Goal: Information Seeking & Learning: Learn about a topic

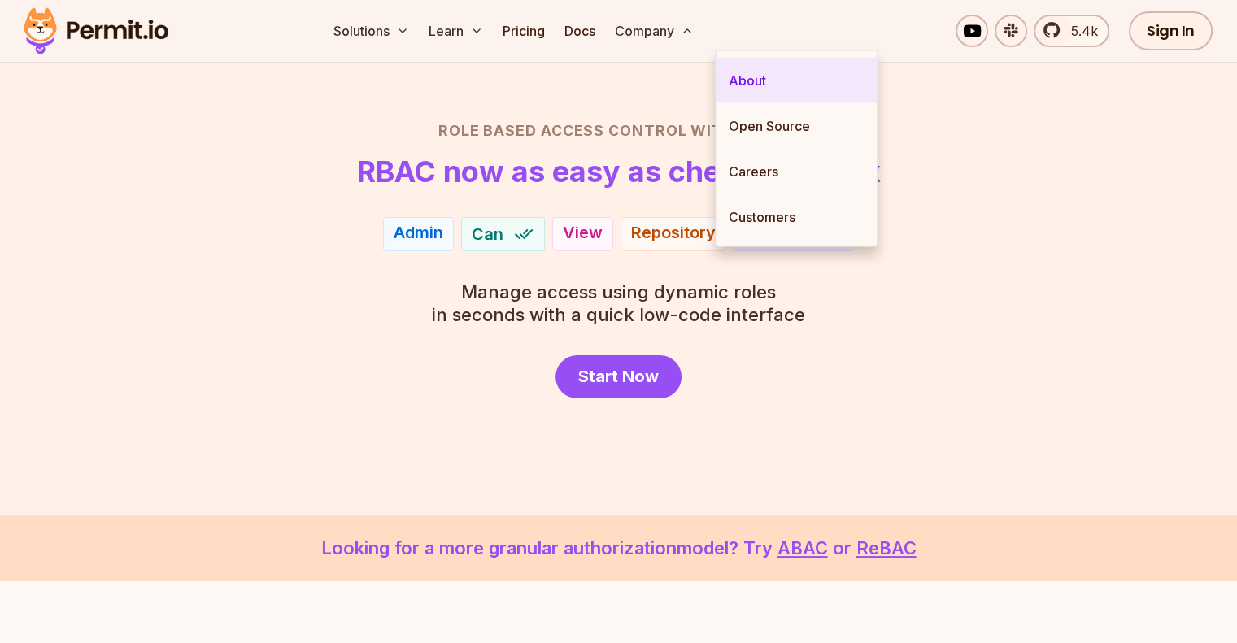
click at [768, 84] on link "About" at bounding box center [795, 81] width 161 height 46
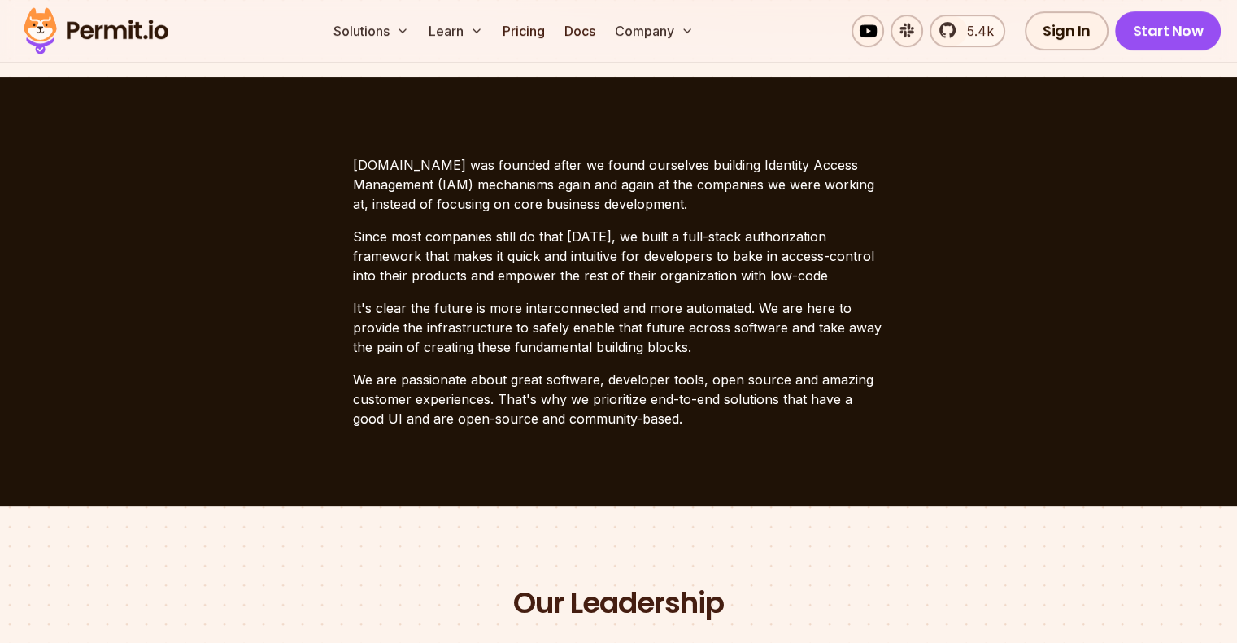
scroll to position [407, 0]
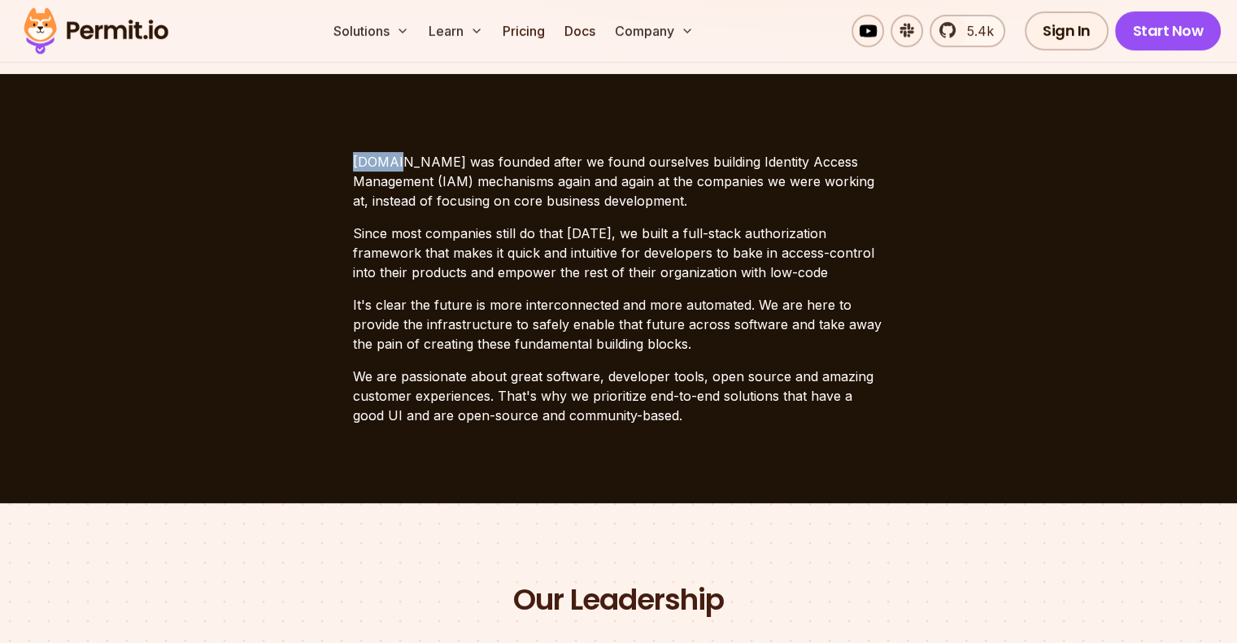
drag, startPoint x: 351, startPoint y: 159, endPoint x: 394, endPoint y: 159, distance: 42.3
click at [394, 159] on section "[DOMAIN_NAME] was founded after we found ourselves building Identity Access Man…" at bounding box center [618, 288] width 1237 height 429
click at [394, 159] on p "[DOMAIN_NAME] was founded after we found ourselves building Identity Access Man…" at bounding box center [619, 181] width 532 height 59
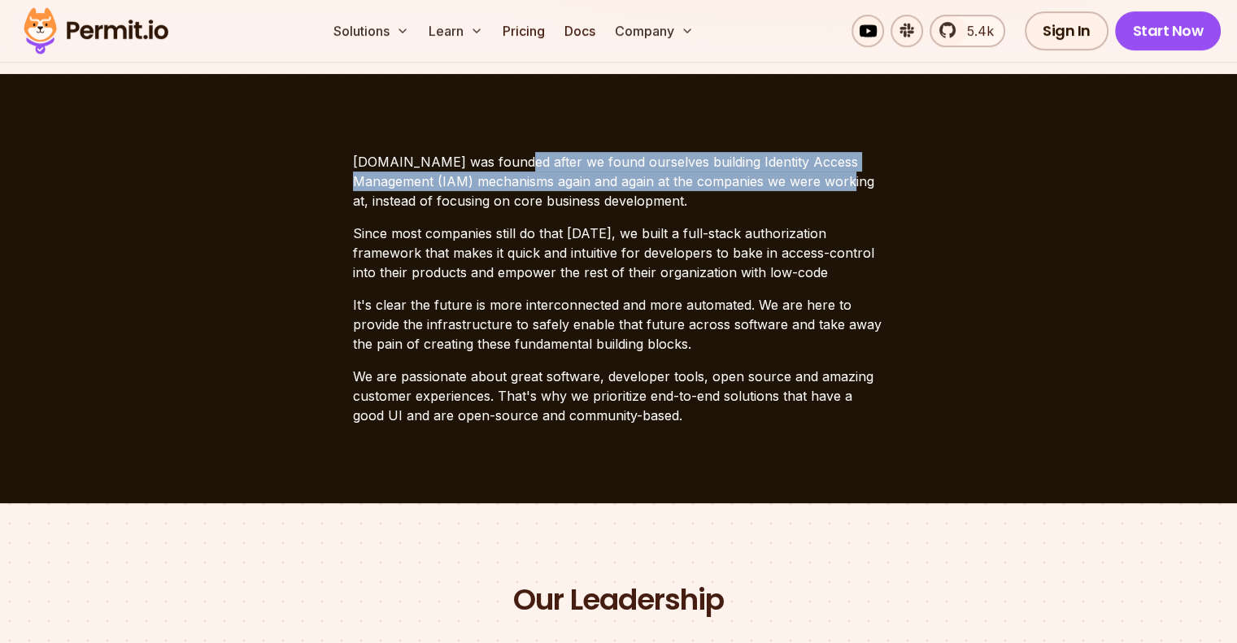
drag, startPoint x: 498, startPoint y: 162, endPoint x: 790, endPoint y: 177, distance: 293.1
click at [790, 177] on p "[DOMAIN_NAME] was founded after we found ourselves building Identity Access Man…" at bounding box center [619, 181] width 532 height 59
click at [623, 177] on p "[DOMAIN_NAME] was founded after we found ourselves building Identity Access Man…" at bounding box center [619, 181] width 532 height 59
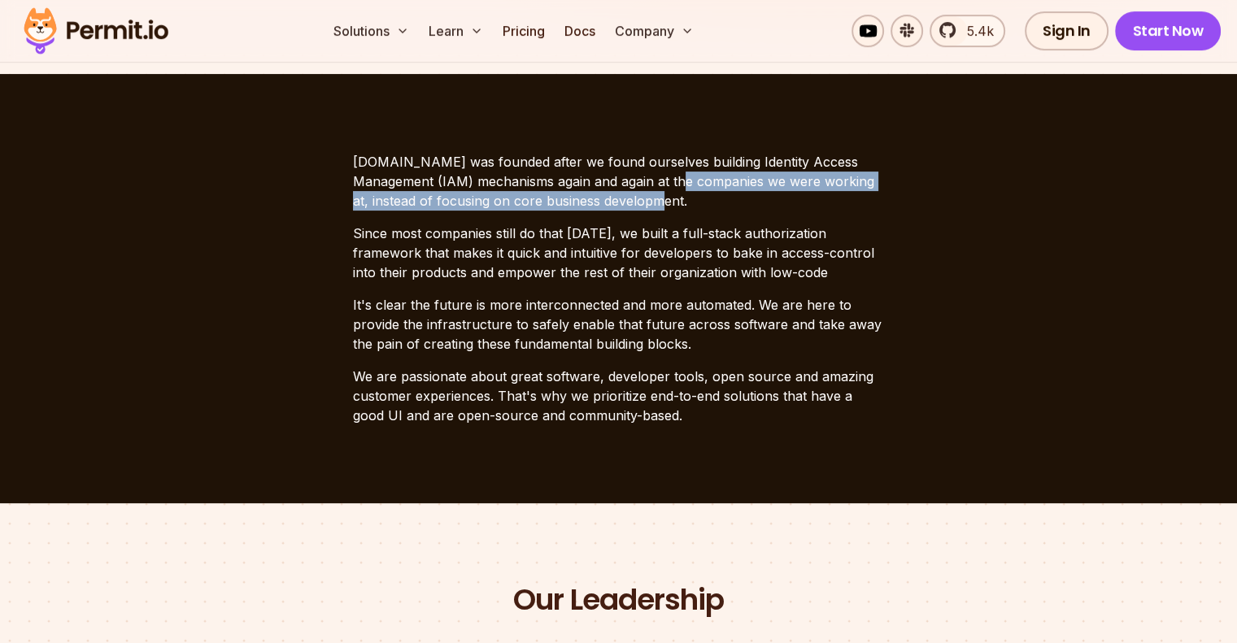
drag, startPoint x: 622, startPoint y: 181, endPoint x: 755, endPoint y: 198, distance: 134.4
click at [755, 198] on p "[DOMAIN_NAME] was founded after we found ourselves building Identity Access Man…" at bounding box center [619, 181] width 532 height 59
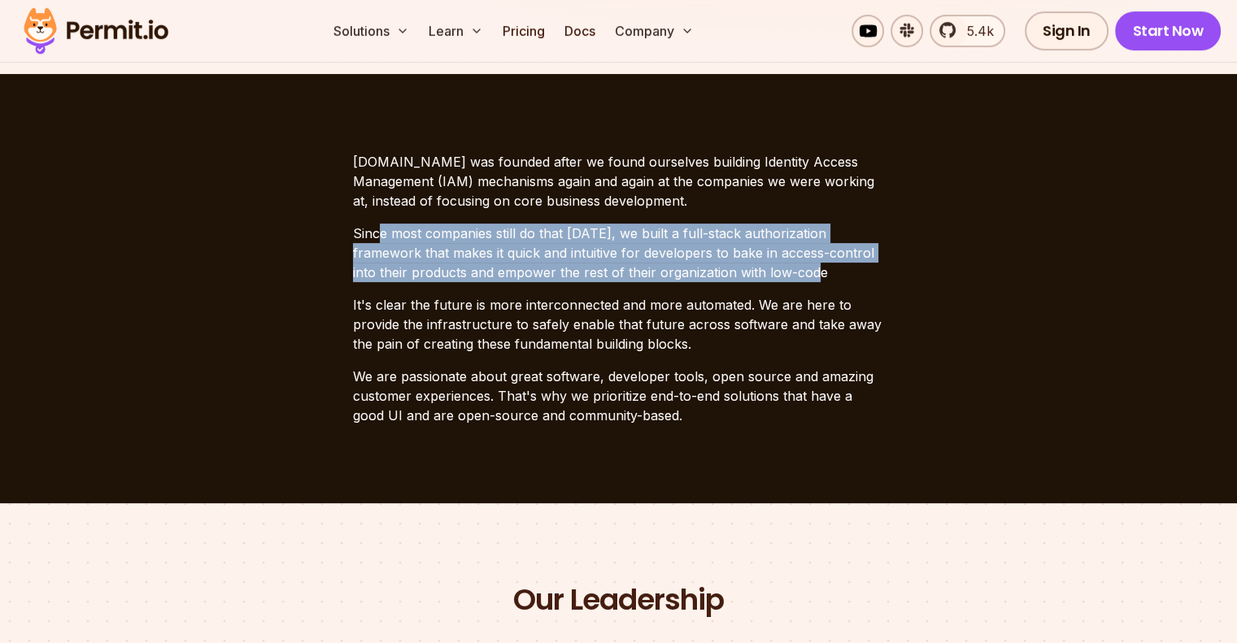
drag, startPoint x: 377, startPoint y: 239, endPoint x: 810, endPoint y: 279, distance: 434.4
click at [810, 279] on p "Since most companies still do that [DATE], we built a full-stack authorization …" at bounding box center [619, 253] width 532 height 59
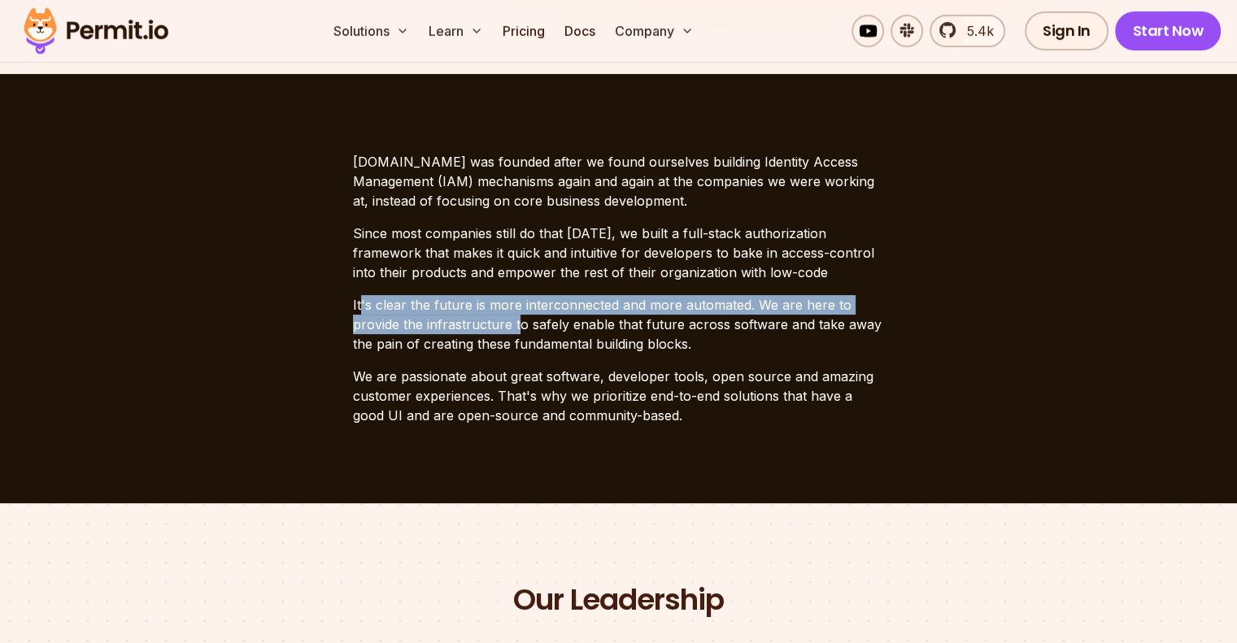
drag, startPoint x: 359, startPoint y: 298, endPoint x: 517, endPoint y: 328, distance: 160.4
click at [517, 328] on p "It's clear the future is more interconnected and more automated. We are here to…" at bounding box center [619, 324] width 532 height 59
click at [422, 327] on p "It's clear the future is more interconnected and more automated. We are here to…" at bounding box center [619, 324] width 532 height 59
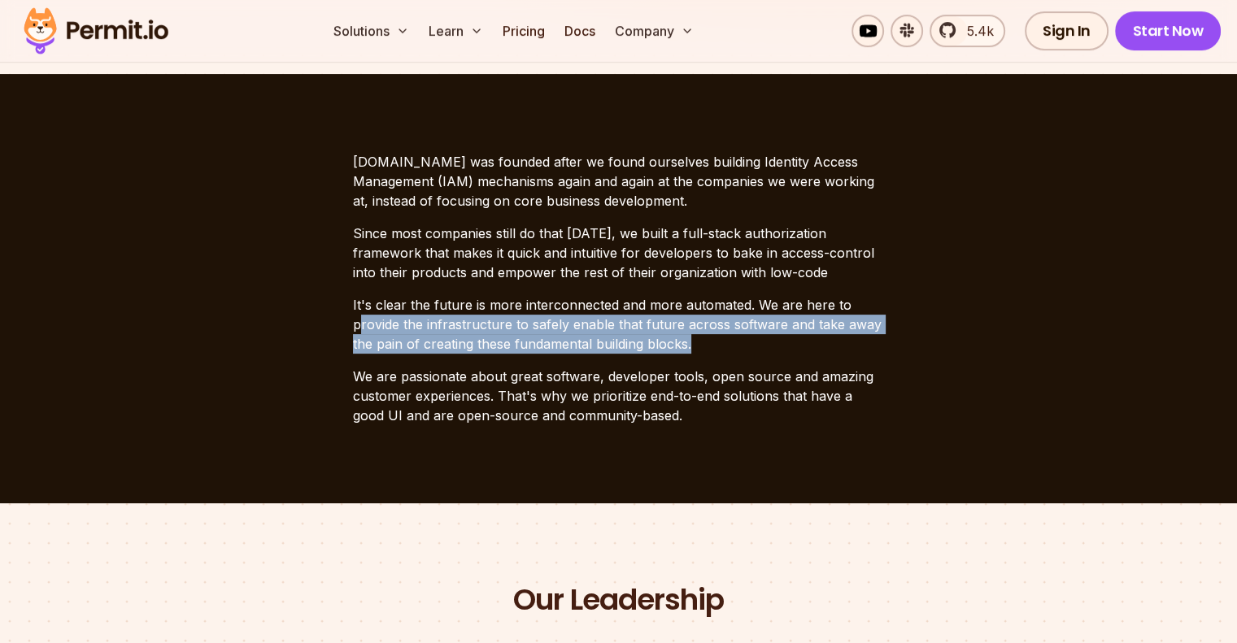
drag, startPoint x: 356, startPoint y: 324, endPoint x: 759, endPoint y: 352, distance: 403.4
click at [759, 352] on p "It's clear the future is more interconnected and more automated. We are here to…" at bounding box center [619, 324] width 532 height 59
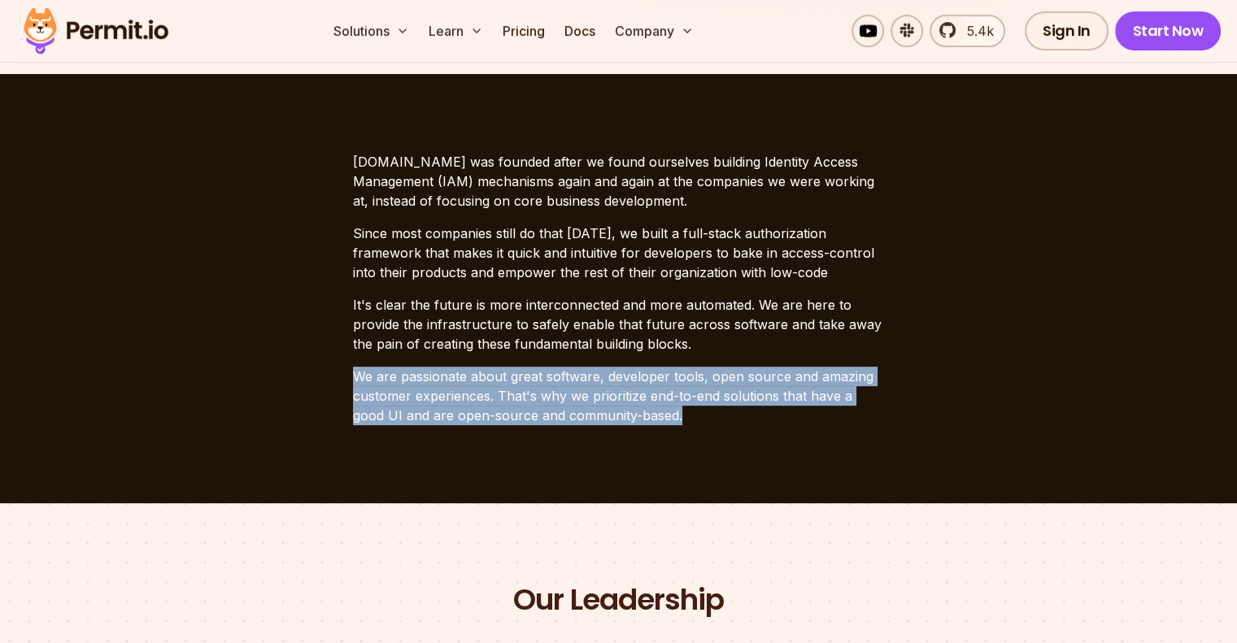
drag, startPoint x: 354, startPoint y: 381, endPoint x: 934, endPoint y: 424, distance: 581.3
click at [934, 424] on section "[DOMAIN_NAME] was founded after we found ourselves building Identity Access Man…" at bounding box center [618, 288] width 1237 height 429
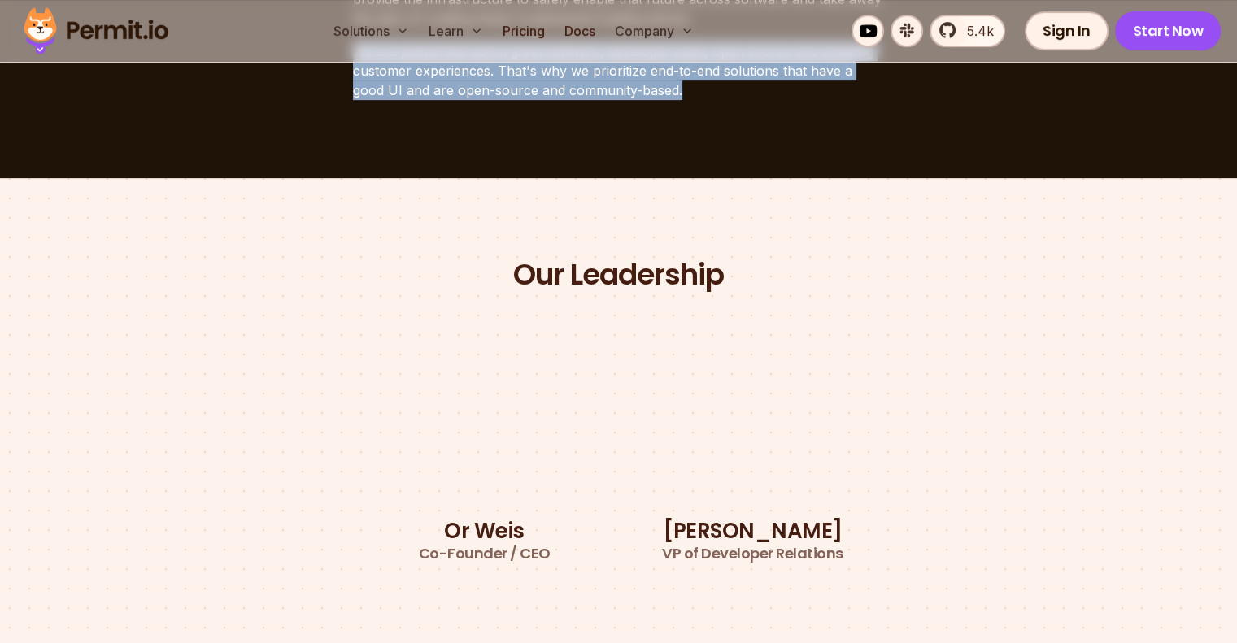
scroll to position [894, 0]
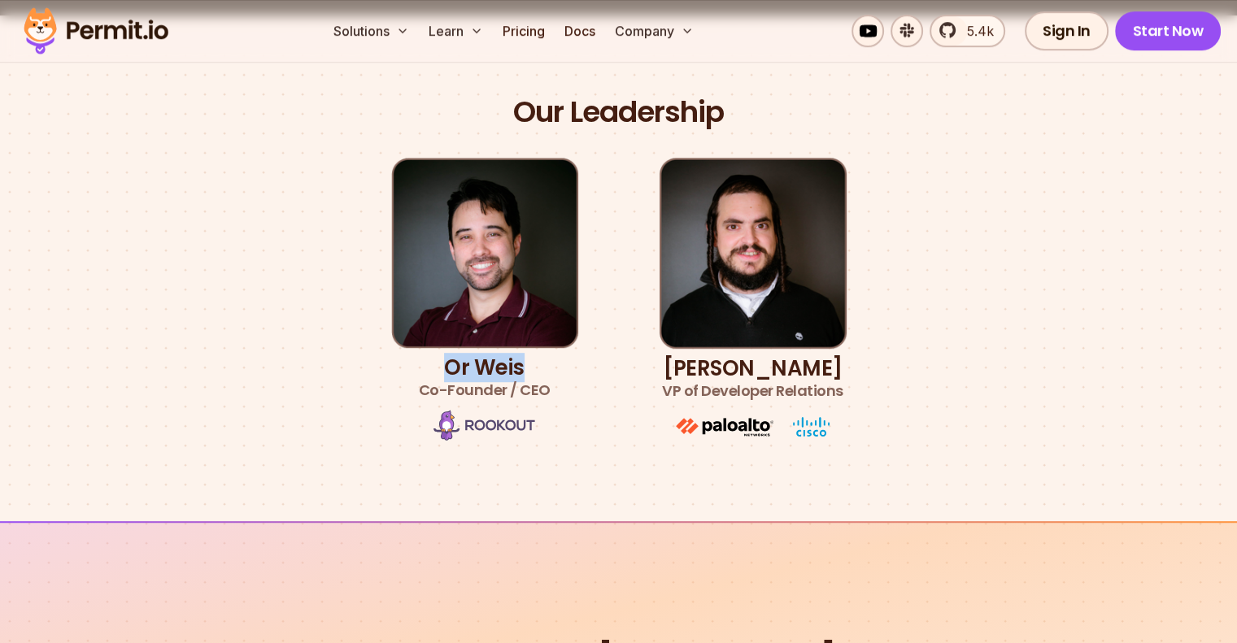
drag, startPoint x: 446, startPoint y: 368, endPoint x: 535, endPoint y: 376, distance: 89.8
click at [535, 376] on h3 "Or [PERSON_NAME] Co-Founder / CEO" at bounding box center [485, 379] width 132 height 46
drag, startPoint x: 415, startPoint y: 390, endPoint x: 553, endPoint y: 389, distance: 137.4
click at [553, 389] on li "Or [PERSON_NAME] Co-Founder / CEO" at bounding box center [484, 300] width 187 height 285
drag, startPoint x: 664, startPoint y: 389, endPoint x: 854, endPoint y: 392, distance: 189.5
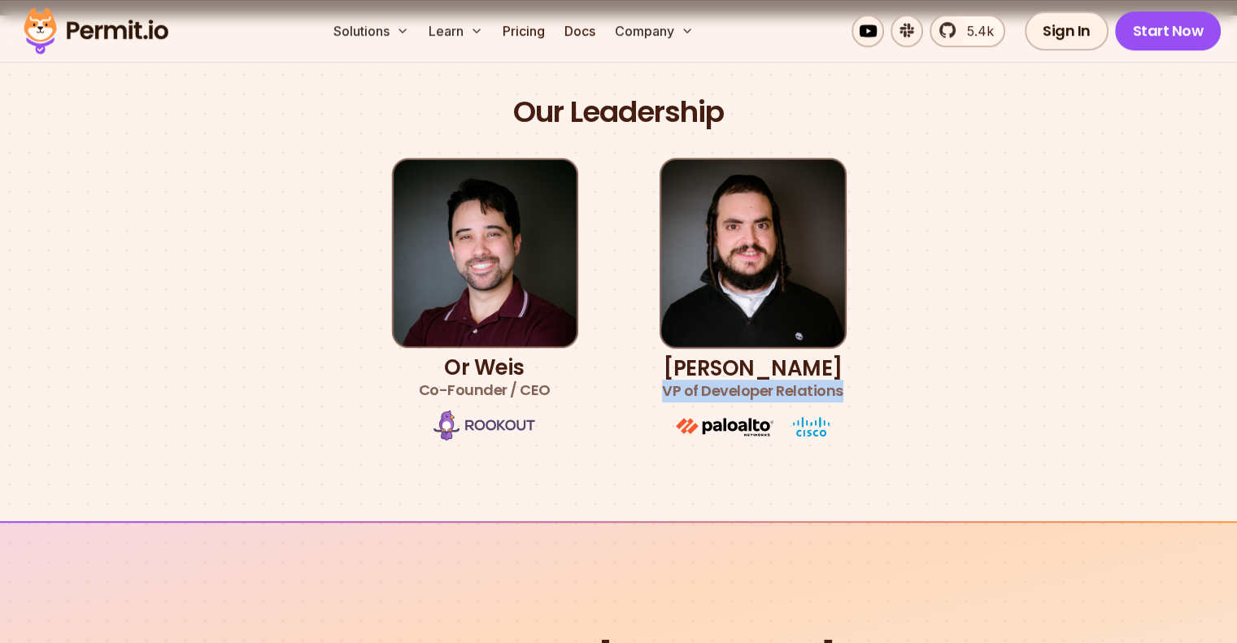
click at [854, 392] on div "Our Leadership Or [PERSON_NAME] Co-Founder / CEO [PERSON_NAME] VP of Developer …" at bounding box center [619, 269] width 1138 height 350
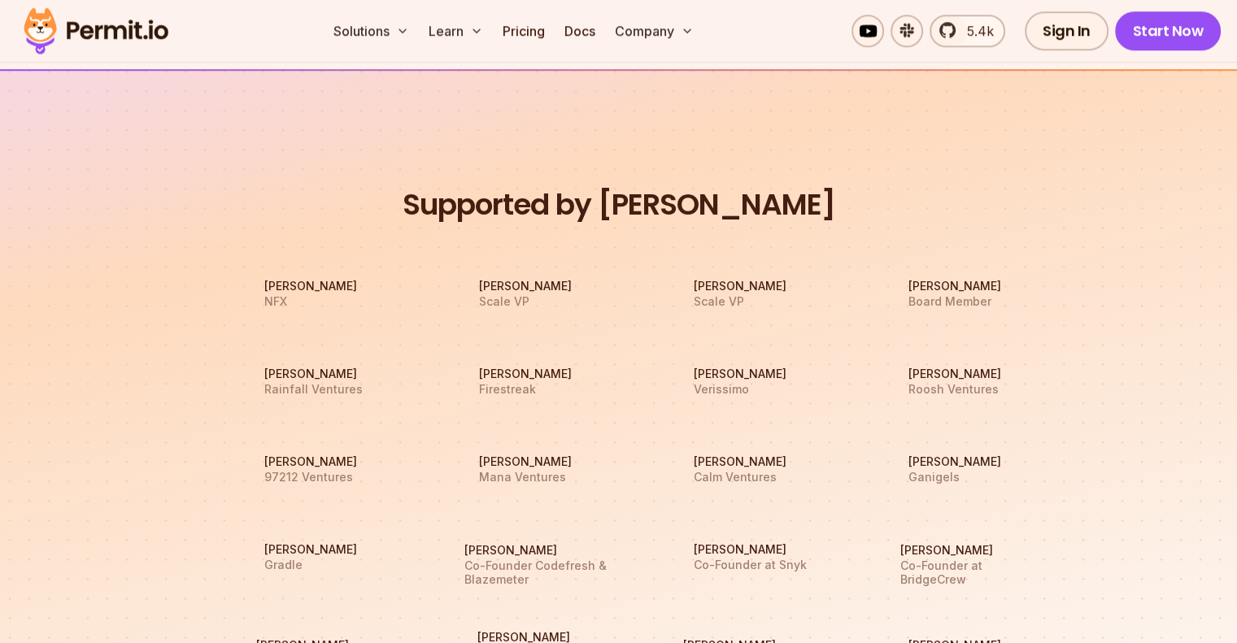
scroll to position [1382, 0]
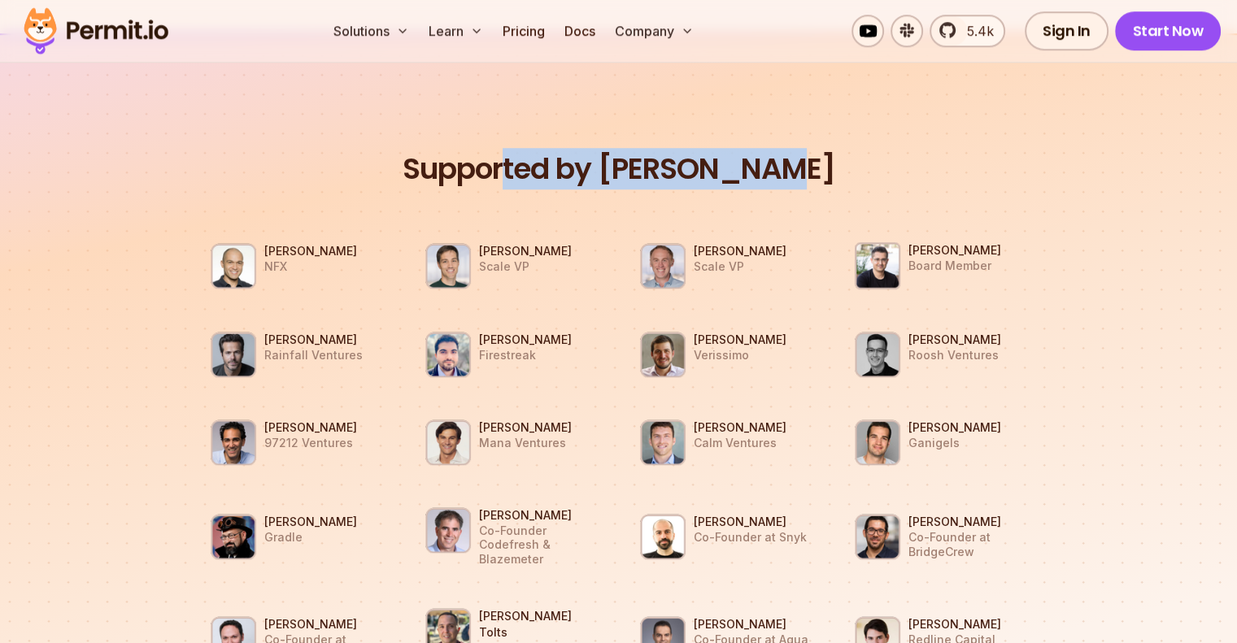
drag, startPoint x: 540, startPoint y: 178, endPoint x: 893, endPoint y: 195, distance: 353.3
click at [893, 195] on div "Supported by Dev Leaders [PERSON_NAME] NFX [PERSON_NAME] Scale VP [PERSON_NAME]…" at bounding box center [618, 560] width 865 height 820
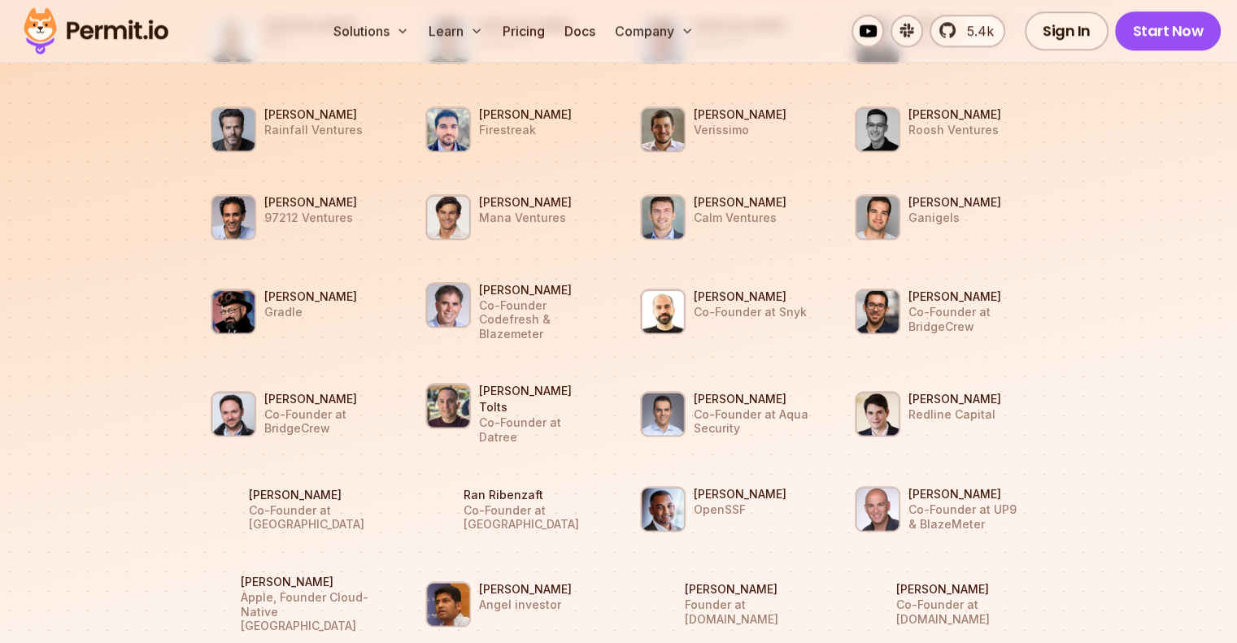
scroll to position [1626, 0]
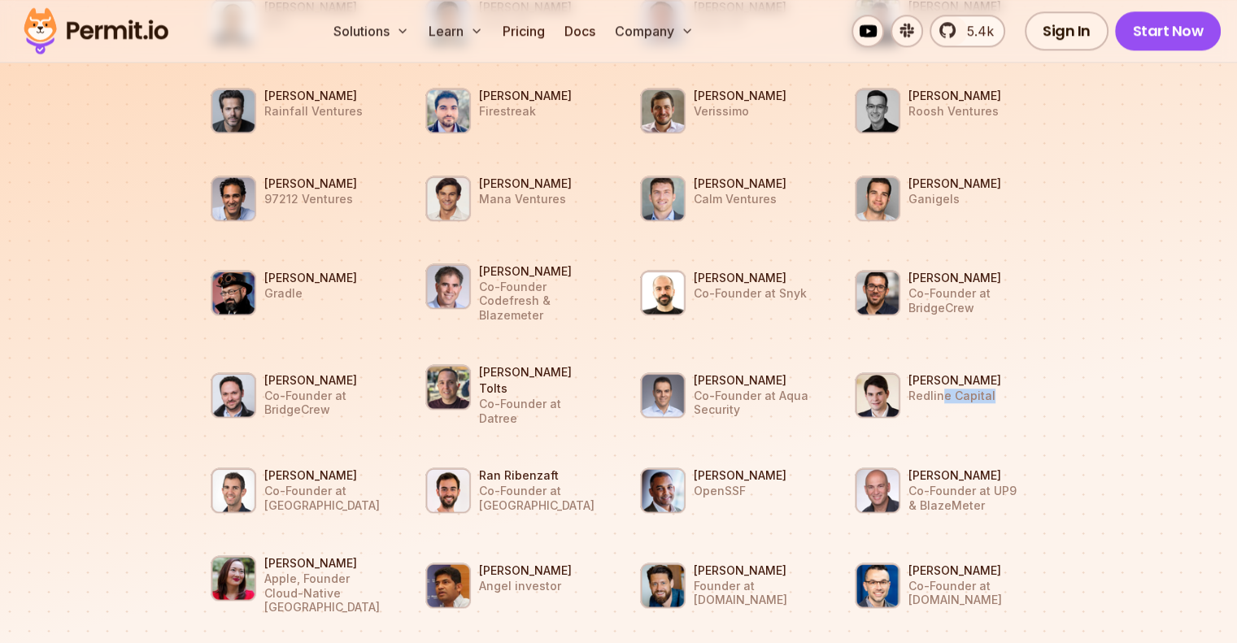
drag, startPoint x: 939, startPoint y: 376, endPoint x: 1034, endPoint y: 379, distance: 95.2
click at [1034, 379] on li "[PERSON_NAME] Redline Capital" at bounding box center [940, 395] width 195 height 68
drag, startPoint x: 707, startPoint y: 289, endPoint x: 823, endPoint y: 295, distance: 116.5
click at [823, 295] on ul "[PERSON_NAME] NFX [PERSON_NAME] Scale VP [PERSON_NAME] Scale VP [PERSON_NAME] B…" at bounding box center [618, 350] width 865 height 752
drag, startPoint x: 739, startPoint y: 371, endPoint x: 807, endPoint y: 399, distance: 73.2
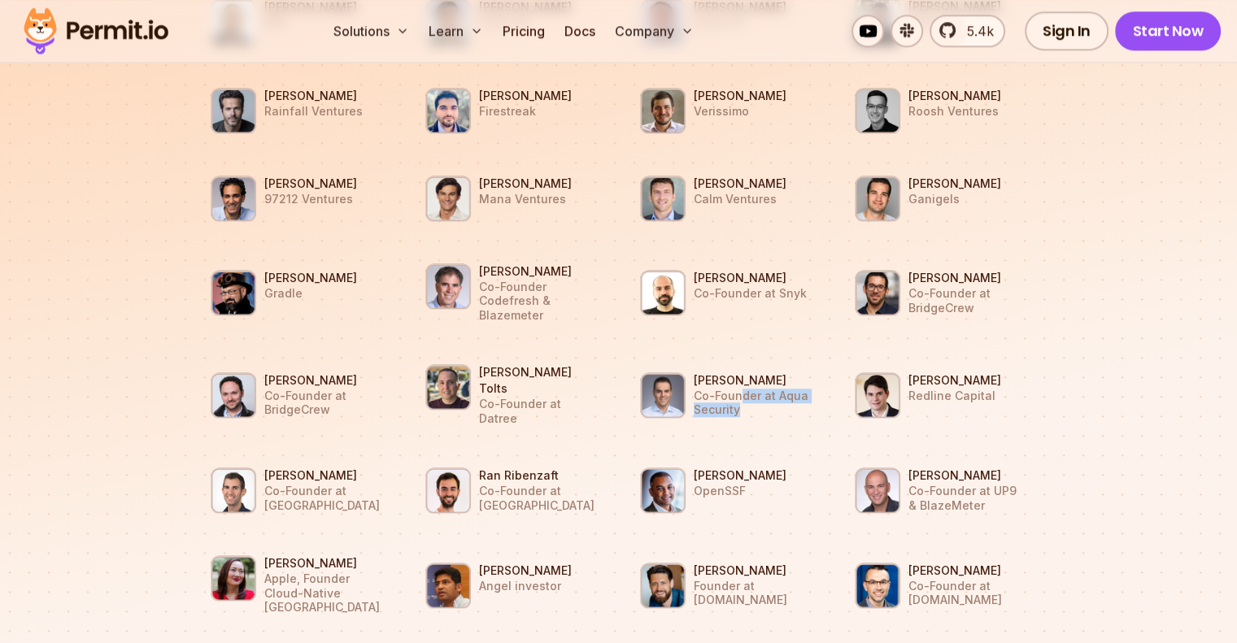
click at [807, 399] on li "[PERSON_NAME] Co-Founder at Aqua Security" at bounding box center [725, 395] width 195 height 68
drag, startPoint x: 495, startPoint y: 376, endPoint x: 615, endPoint y: 386, distance: 119.9
click at [615, 386] on ul "[PERSON_NAME] NFX [PERSON_NAME] Scale VP [PERSON_NAME] Scale VP [PERSON_NAME] B…" at bounding box center [618, 350] width 865 height 752
drag, startPoint x: 503, startPoint y: 285, endPoint x: 608, endPoint y: 291, distance: 105.0
click at [608, 291] on ul "[PERSON_NAME] NFX [PERSON_NAME] Scale VP [PERSON_NAME] Scale VP [PERSON_NAME] B…" at bounding box center [618, 350] width 865 height 752
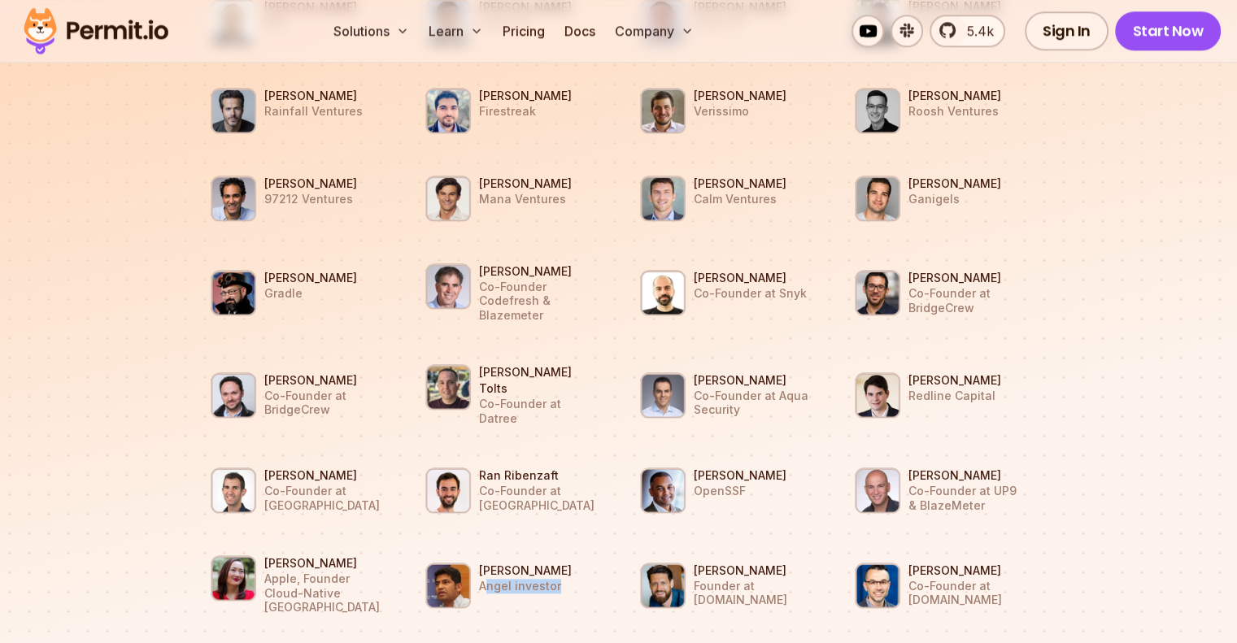
drag, startPoint x: 489, startPoint y: 550, endPoint x: 577, endPoint y: 551, distance: 87.8
click at [572, 579] on p "Angel investor" at bounding box center [525, 586] width 93 height 15
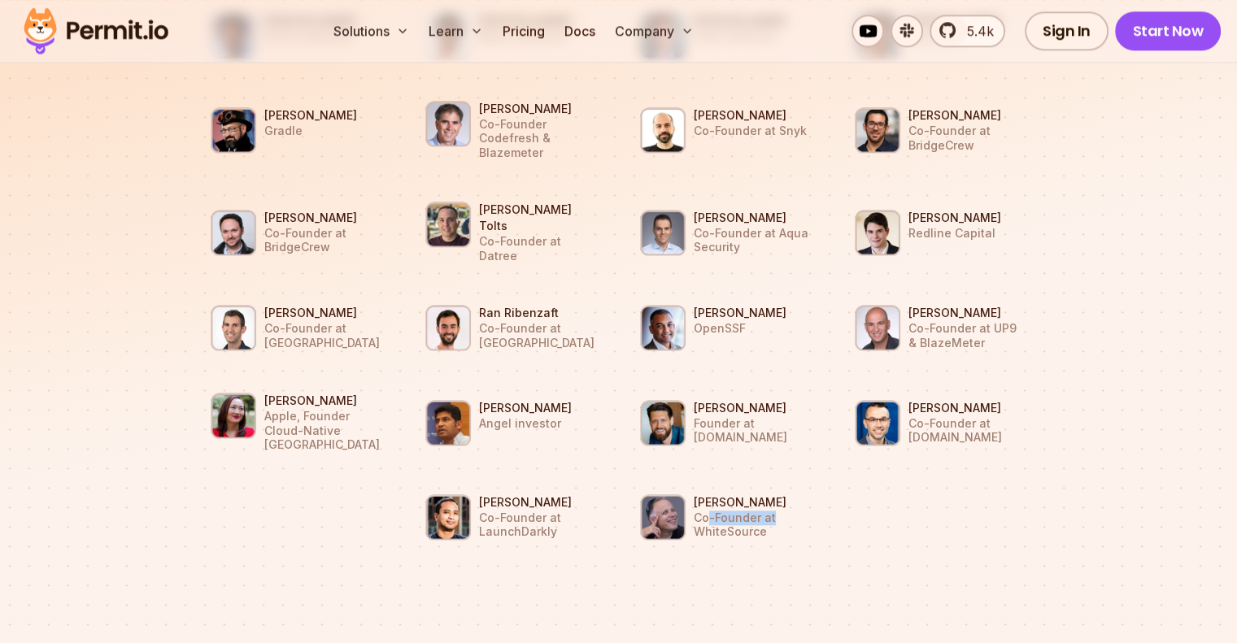
drag, startPoint x: 706, startPoint y: 476, endPoint x: 784, endPoint y: 476, distance: 78.1
click at [784, 511] on p "Co-Founder at WhiteSource" at bounding box center [753, 525] width 119 height 28
drag, startPoint x: 911, startPoint y: 125, endPoint x: 995, endPoint y: 128, distance: 83.8
click at [995, 128] on p "Co-Founder at BridgeCrew" at bounding box center [967, 138] width 119 height 28
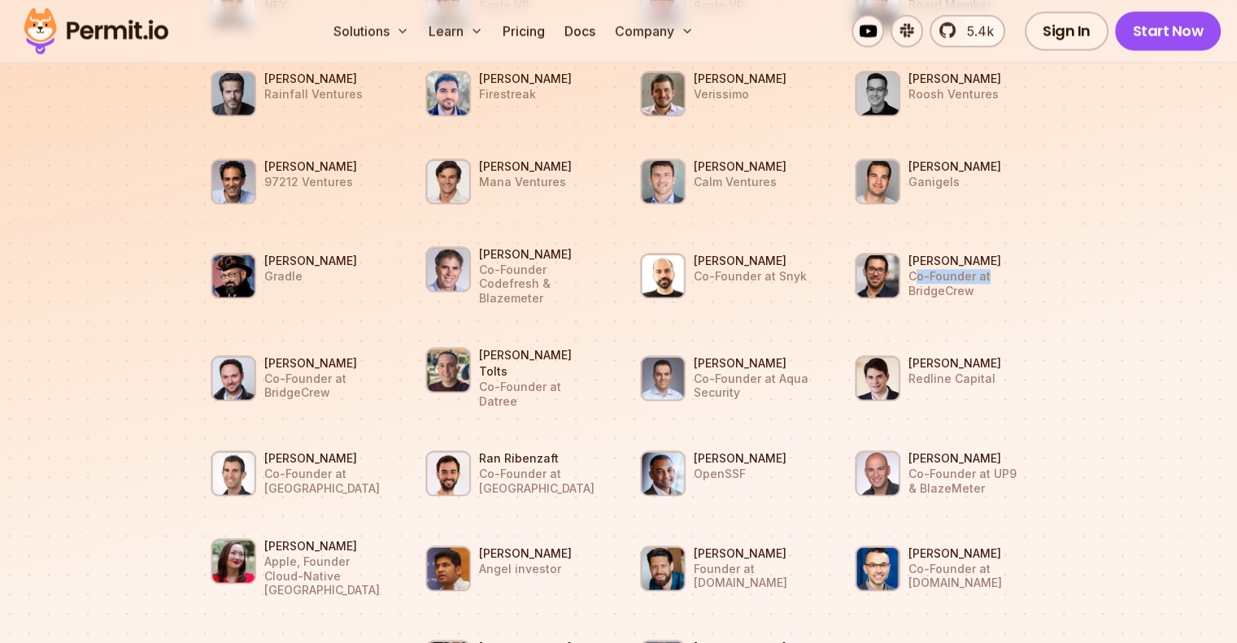
scroll to position [1626, 0]
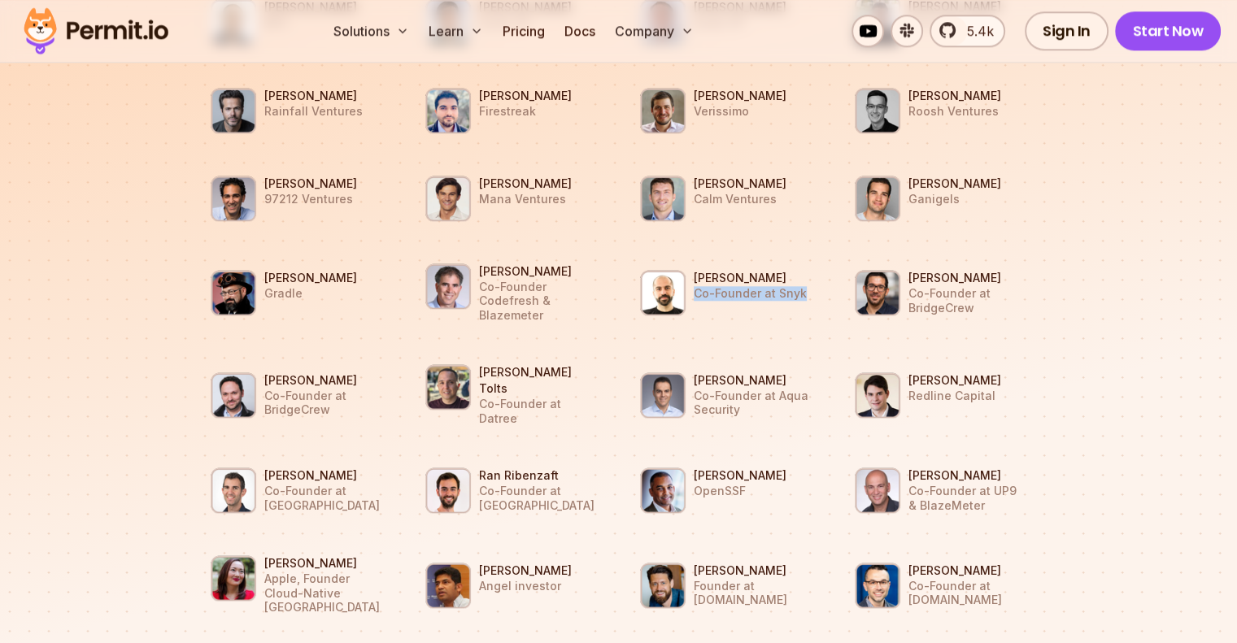
drag, startPoint x: 696, startPoint y: 285, endPoint x: 822, endPoint y: 289, distance: 126.1
click at [822, 289] on li "[PERSON_NAME] Co-Founder at Snyk" at bounding box center [725, 293] width 195 height 68
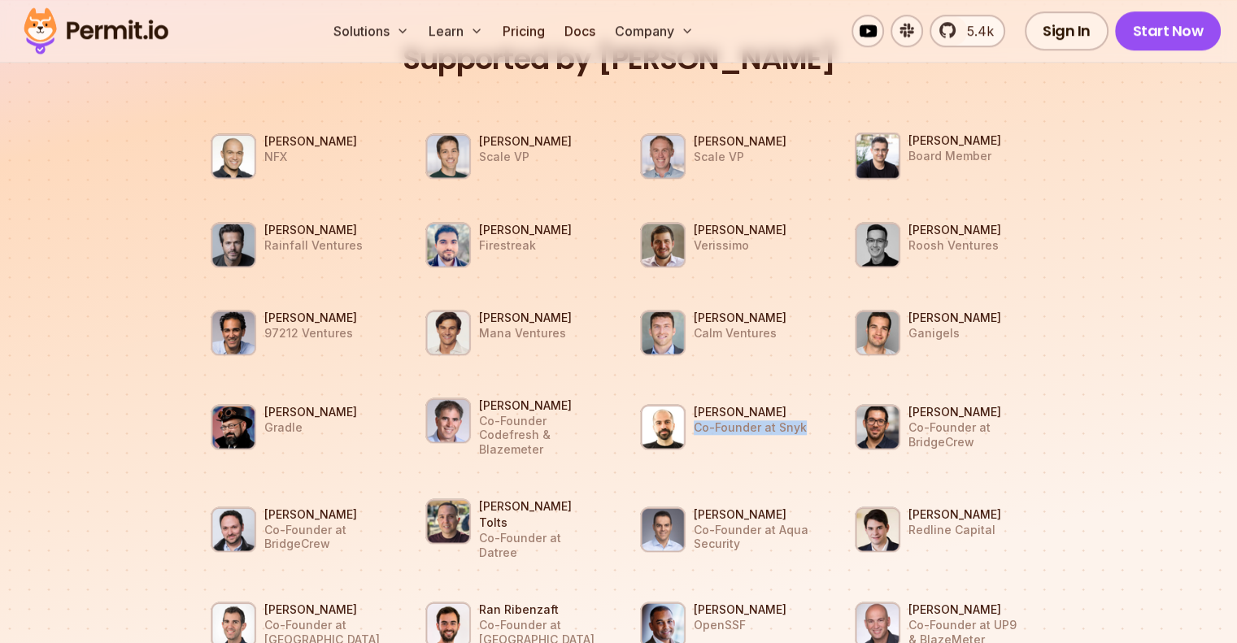
scroll to position [1464, 0]
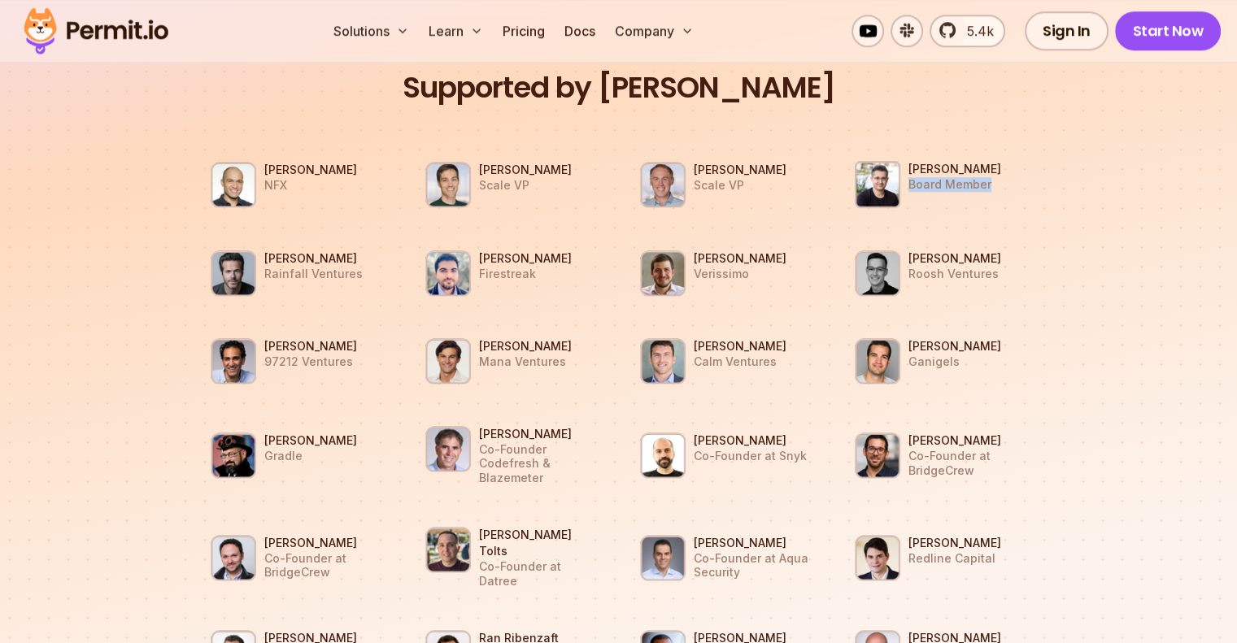
drag, startPoint x: 905, startPoint y: 181, endPoint x: 1013, endPoint y: 192, distance: 108.7
click at [1013, 192] on li "[PERSON_NAME] Board Member" at bounding box center [940, 185] width 195 height 70
drag, startPoint x: 698, startPoint y: 182, endPoint x: 770, endPoint y: 182, distance: 72.4
click at [770, 182] on li "[PERSON_NAME] Scale VP" at bounding box center [725, 184] width 195 height 68
drag, startPoint x: 481, startPoint y: 181, endPoint x: 576, endPoint y: 185, distance: 94.4
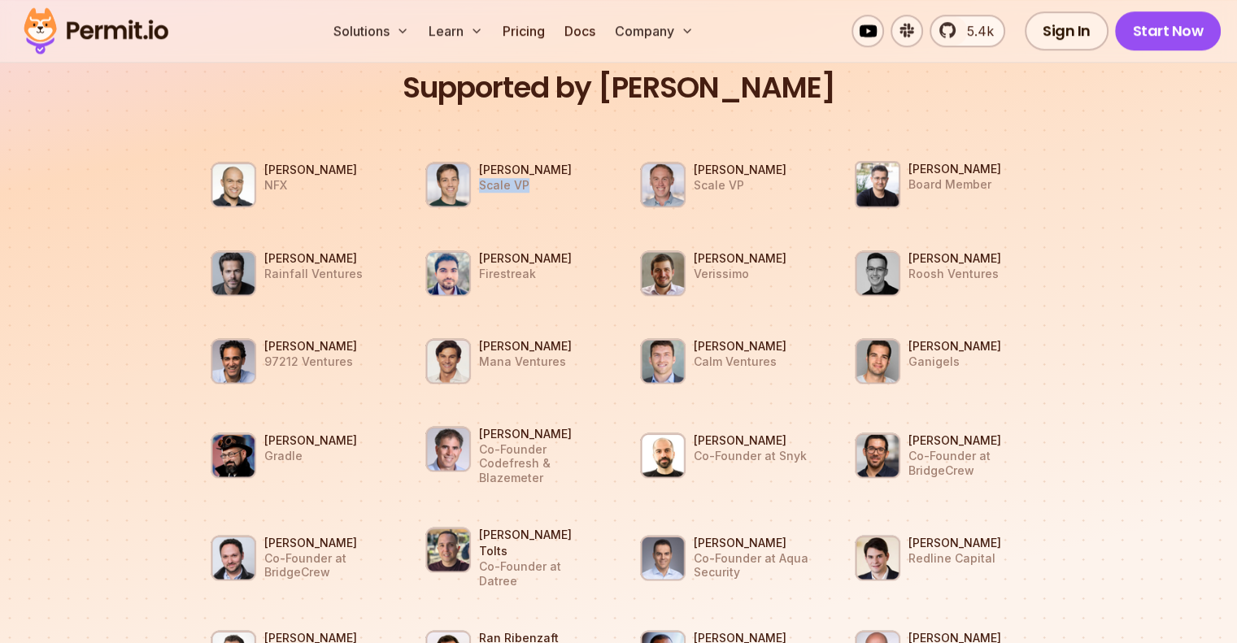
click at [576, 185] on li "[PERSON_NAME] Scale VP" at bounding box center [511, 184] width 195 height 68
drag, startPoint x: 267, startPoint y: 185, endPoint x: 333, endPoint y: 185, distance: 66.7
click at [333, 185] on p "NFX" at bounding box center [310, 185] width 93 height 15
drag, startPoint x: 270, startPoint y: 273, endPoint x: 363, endPoint y: 273, distance: 92.7
click at [363, 273] on li "[PERSON_NAME] Rainfall Ventures" at bounding box center [296, 273] width 195 height 68
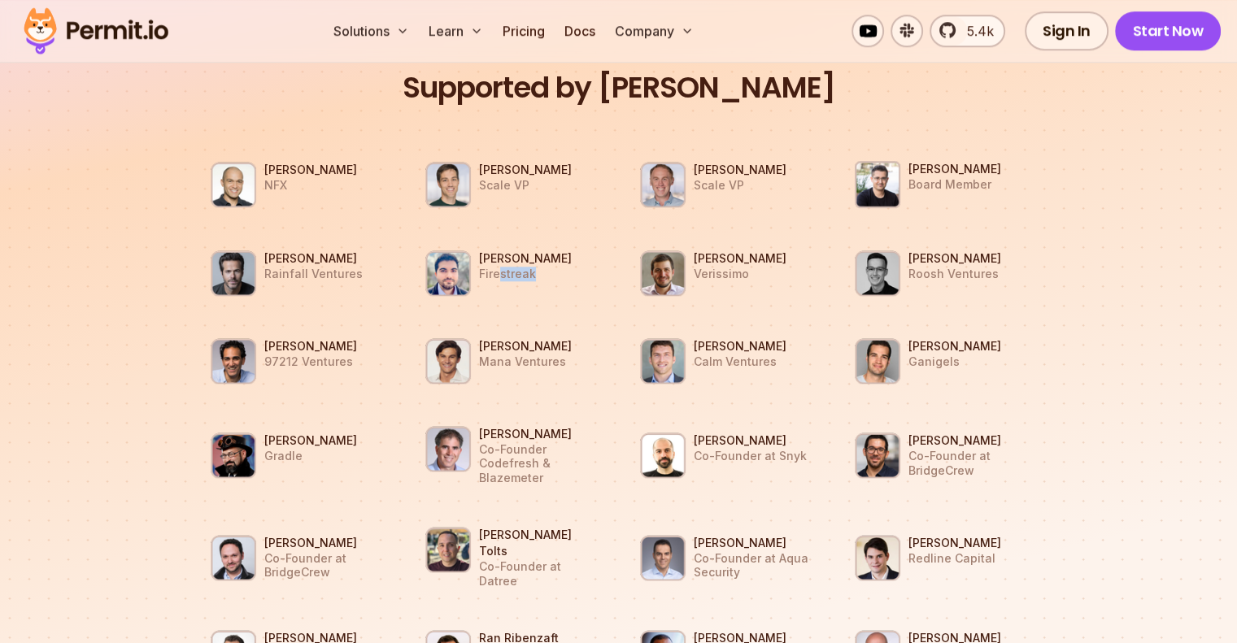
drag, startPoint x: 496, startPoint y: 277, endPoint x: 550, endPoint y: 277, distance: 53.7
click at [550, 277] on p "Firestreak" at bounding box center [525, 274] width 93 height 15
drag, startPoint x: 701, startPoint y: 272, endPoint x: 761, endPoint y: 272, distance: 60.2
click at [761, 272] on p "Verissimo" at bounding box center [740, 274] width 93 height 15
drag, startPoint x: 696, startPoint y: 259, endPoint x: 811, endPoint y: 263, distance: 114.7
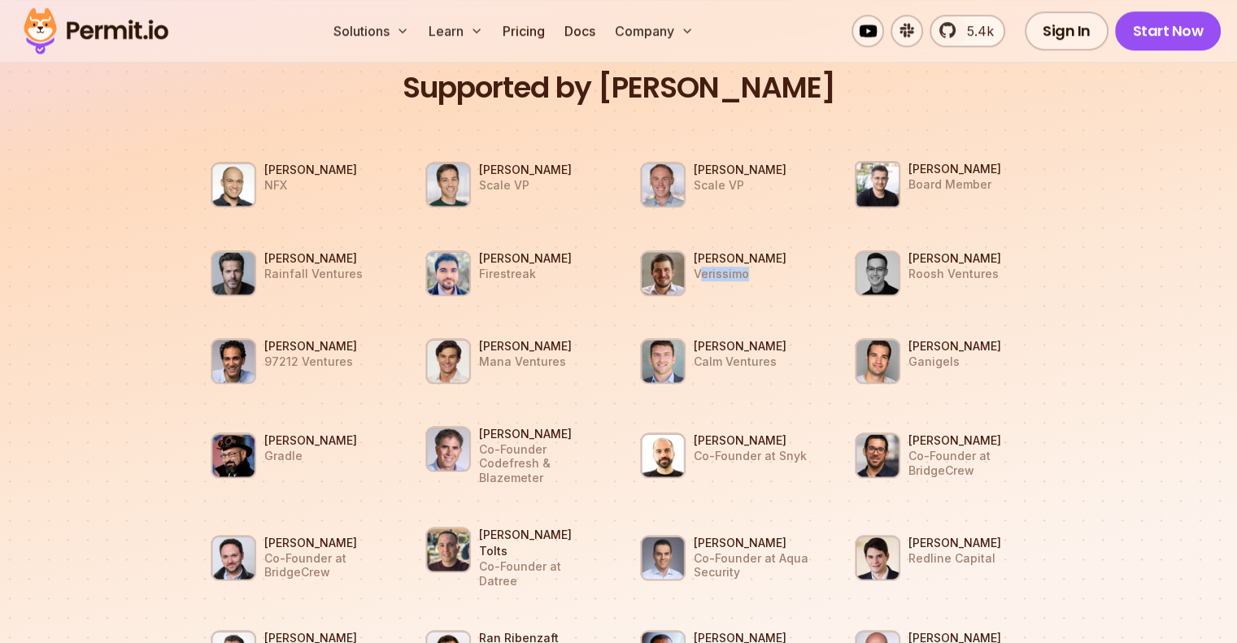
click at [811, 263] on li "[PERSON_NAME] [PERSON_NAME]" at bounding box center [725, 273] width 195 height 68
copy h3 "[PERSON_NAME]"
drag, startPoint x: 265, startPoint y: 168, endPoint x: 355, endPoint y: 168, distance: 90.3
click at [355, 168] on li "[PERSON_NAME] NFX" at bounding box center [296, 184] width 195 height 68
copy h3 "[PERSON_NAME]"
